Goal: Book appointment/travel/reservation

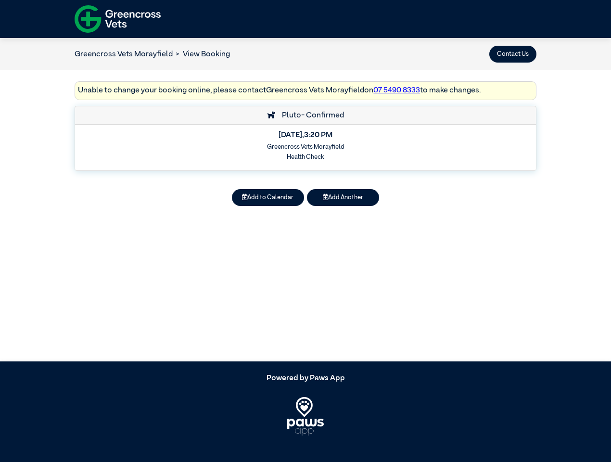
click at [513, 54] on button "Contact Us" at bounding box center [512, 54] width 47 height 17
click at [268, 197] on button "Add to Calendar" at bounding box center [268, 197] width 72 height 17
